Goal: Task Accomplishment & Management: Manage account settings

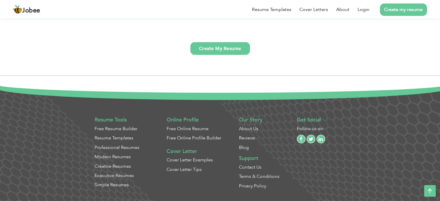
scroll to position [1487, 0]
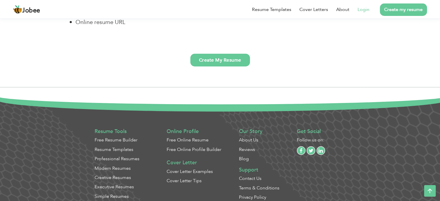
click at [365, 8] on link "Login" at bounding box center [364, 9] width 12 height 7
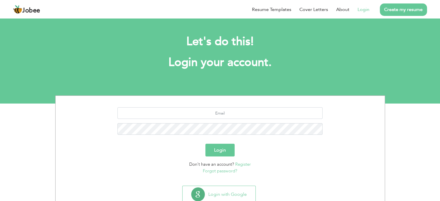
scroll to position [18, 0]
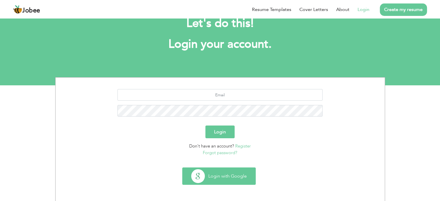
click at [233, 176] on button "Login with Google" at bounding box center [219, 176] width 73 height 17
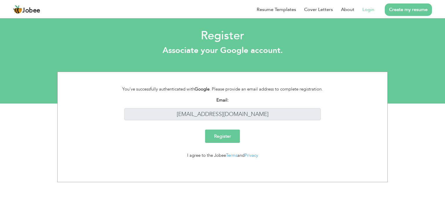
click at [221, 136] on input "Register" at bounding box center [222, 136] width 35 height 13
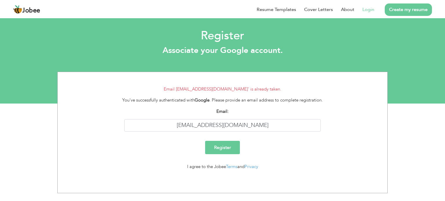
click at [369, 8] on link "Login" at bounding box center [368, 9] width 12 height 7
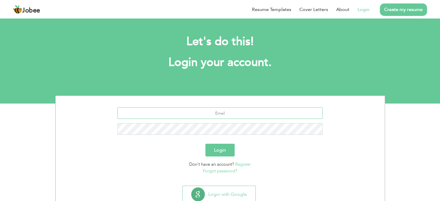
click at [233, 111] on input "text" at bounding box center [220, 113] width 205 height 12
type input "burhanahmed26@gmail.com"
click at [223, 172] on link "Forgot password?" at bounding box center [220, 171] width 34 height 6
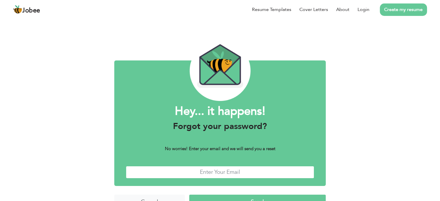
click at [224, 172] on input "text" at bounding box center [220, 172] width 188 height 12
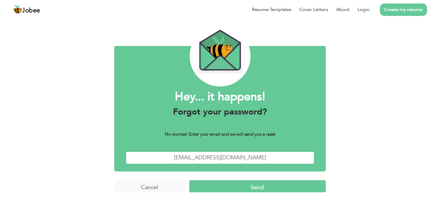
type input "burhanahmed26@gmail.com"
click at [289, 190] on input "Send" at bounding box center [257, 186] width 137 height 12
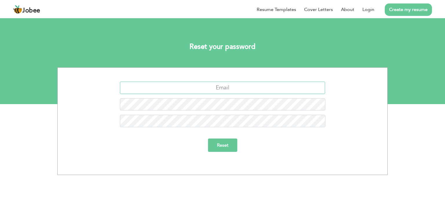
click at [222, 87] on input "text" at bounding box center [222, 88] width 205 height 12
type input "b"
paste input "Respected HR Assalam u Alaikum Please find my resume attached. I am interested …"
type input "Respected HR Assalam u Alaikum Please find my resume attached. I am interested …"
type input "[EMAIL_ADDRESS][DOMAIN_NAME]"
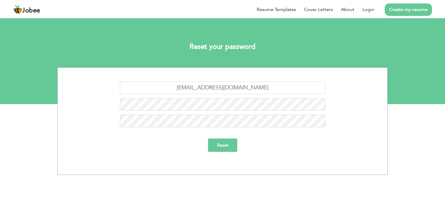
click at [221, 145] on input "Reset" at bounding box center [222, 145] width 29 height 13
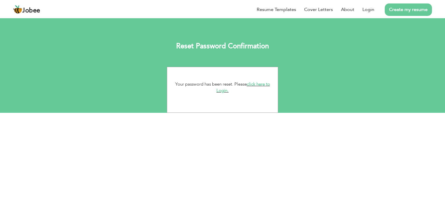
click at [219, 91] on link "click here to Login." at bounding box center [243, 87] width 54 height 12
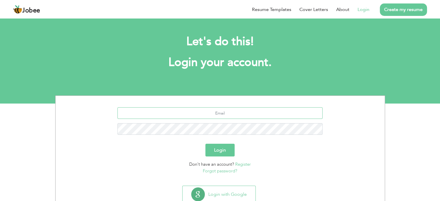
click at [219, 112] on input "text" at bounding box center [220, 113] width 205 height 12
type input "[EMAIL_ADDRESS][DOMAIN_NAME]"
click at [224, 147] on button "Login" at bounding box center [219, 150] width 29 height 13
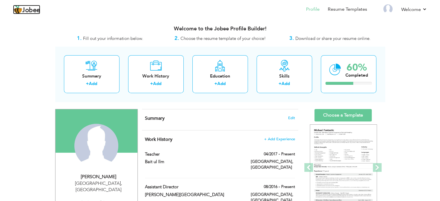
click at [29, 14] on link "Jobee" at bounding box center [26, 9] width 27 height 9
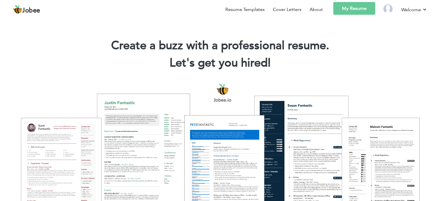
click at [344, 9] on link "My Resume" at bounding box center [354, 8] width 42 height 13
